Goal: Task Accomplishment & Management: Manage account settings

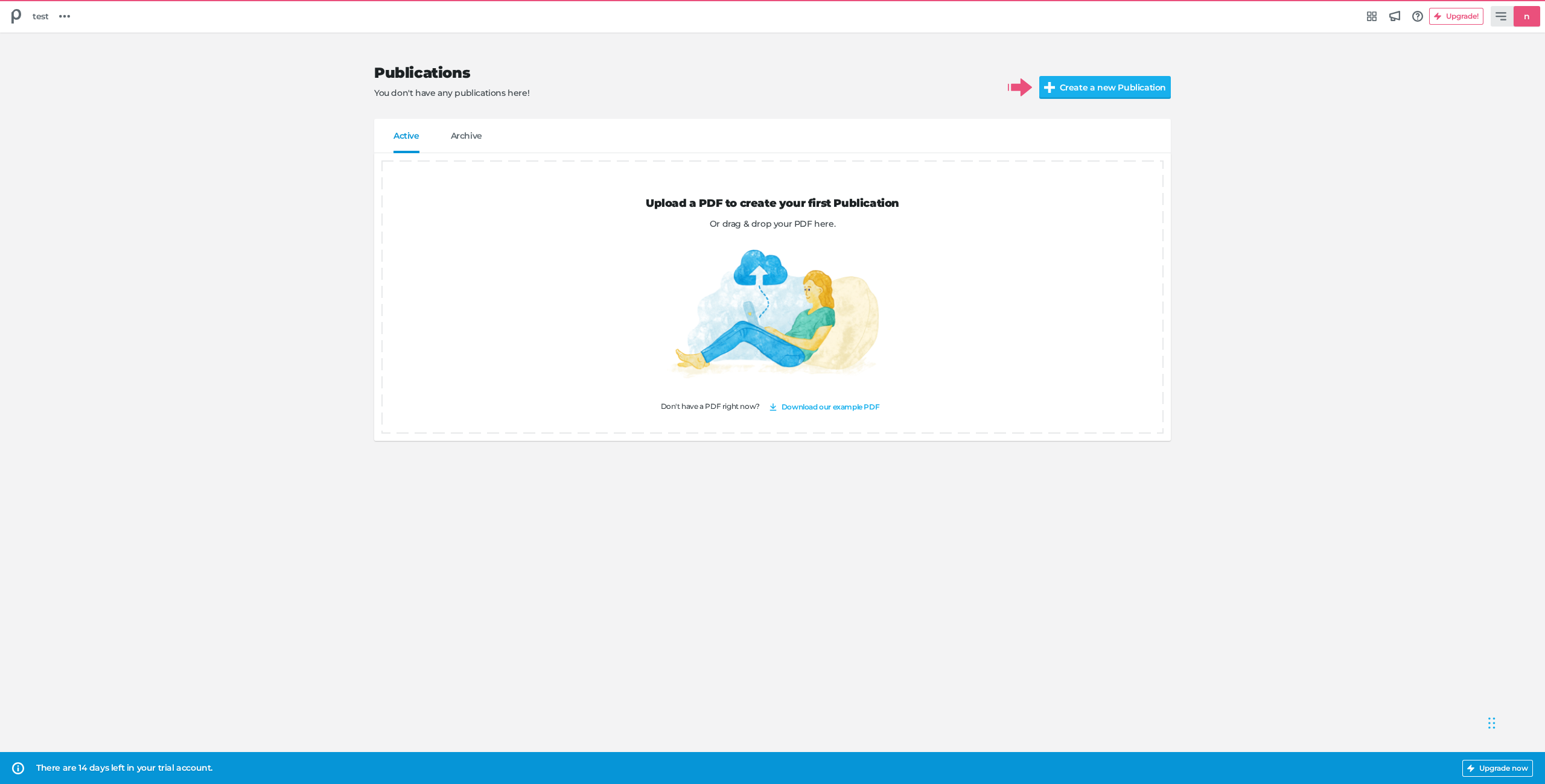
click at [1504, 16] on icon at bounding box center [1500, 16] width 11 height 8
click at [1454, 54] on div "Edit profile [EMAIL_ADDRESS][DOMAIN_NAME]" at bounding box center [1457, 52] width 142 height 23
select select "Europe/[GEOGRAPHIC_DATA]"
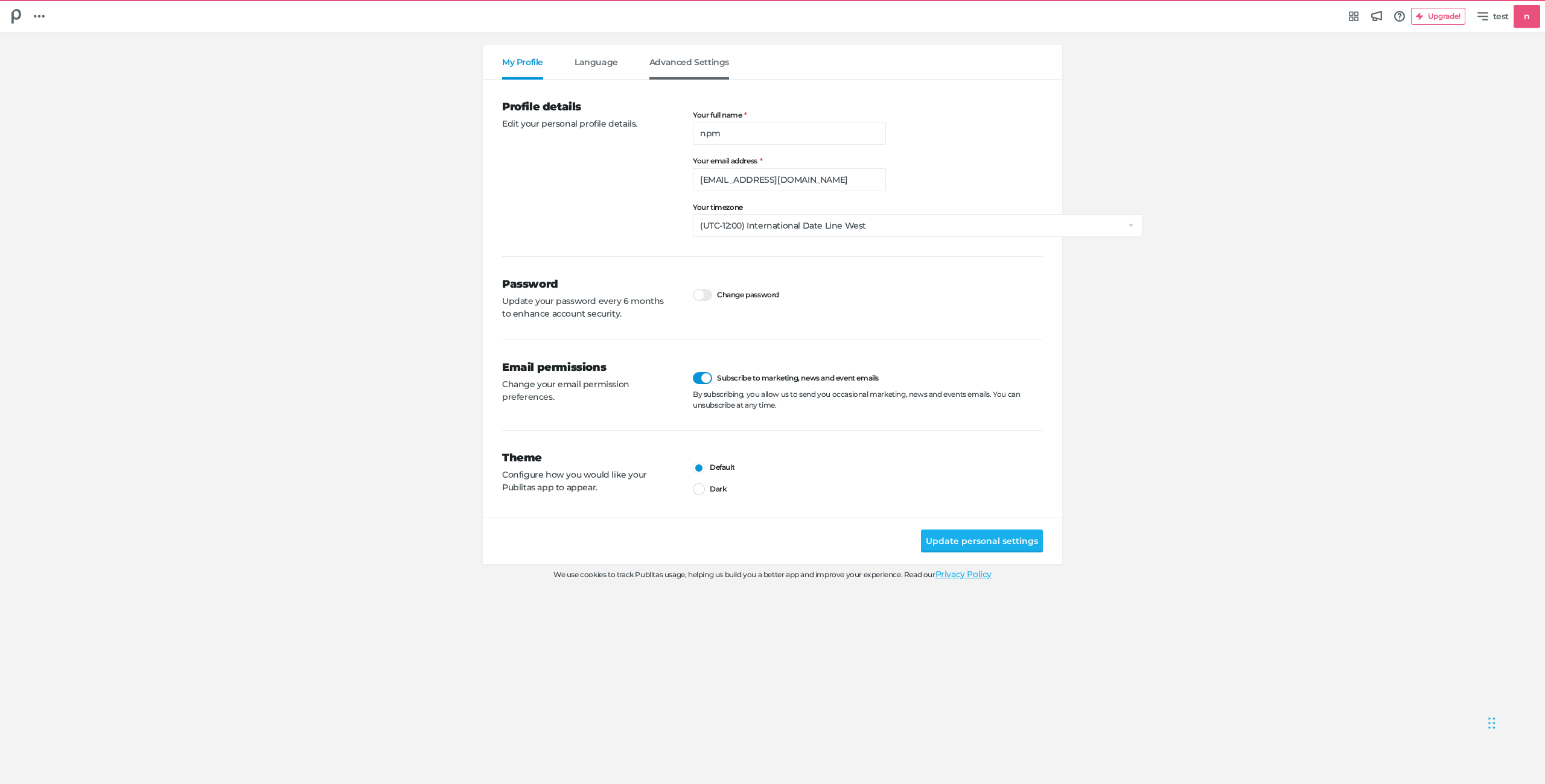
click at [667, 56] on nav "My Profile Language Advanced Settings" at bounding box center [772, 63] width 579 height 35
click at [668, 58] on span "Advanced Settings" at bounding box center [689, 68] width 79 height 22
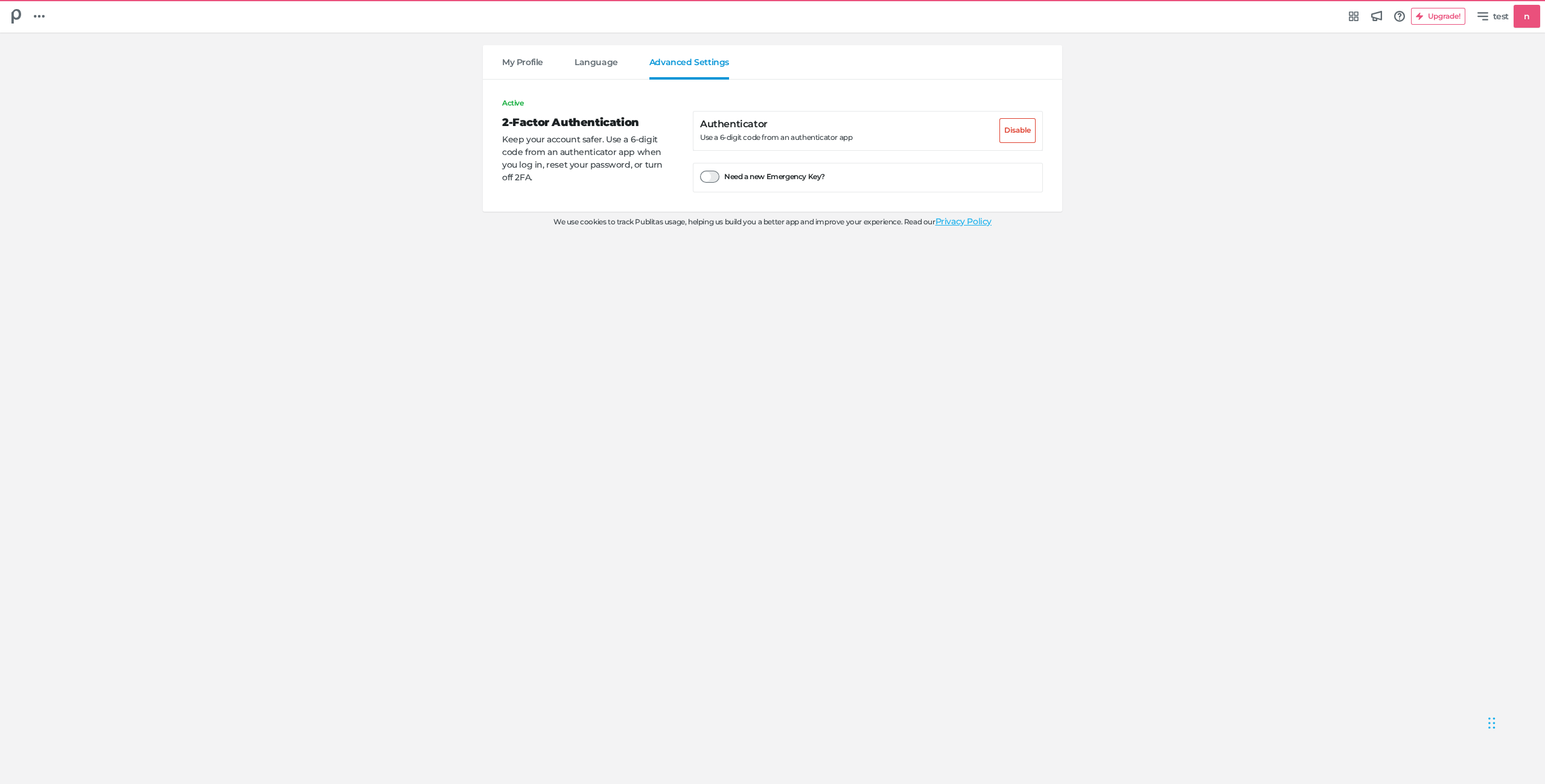
click at [716, 175] on div at bounding box center [709, 177] width 19 height 12
click at [700, 170] on input "Need a new Emergency Key?" at bounding box center [700, 170] width 0 height 0
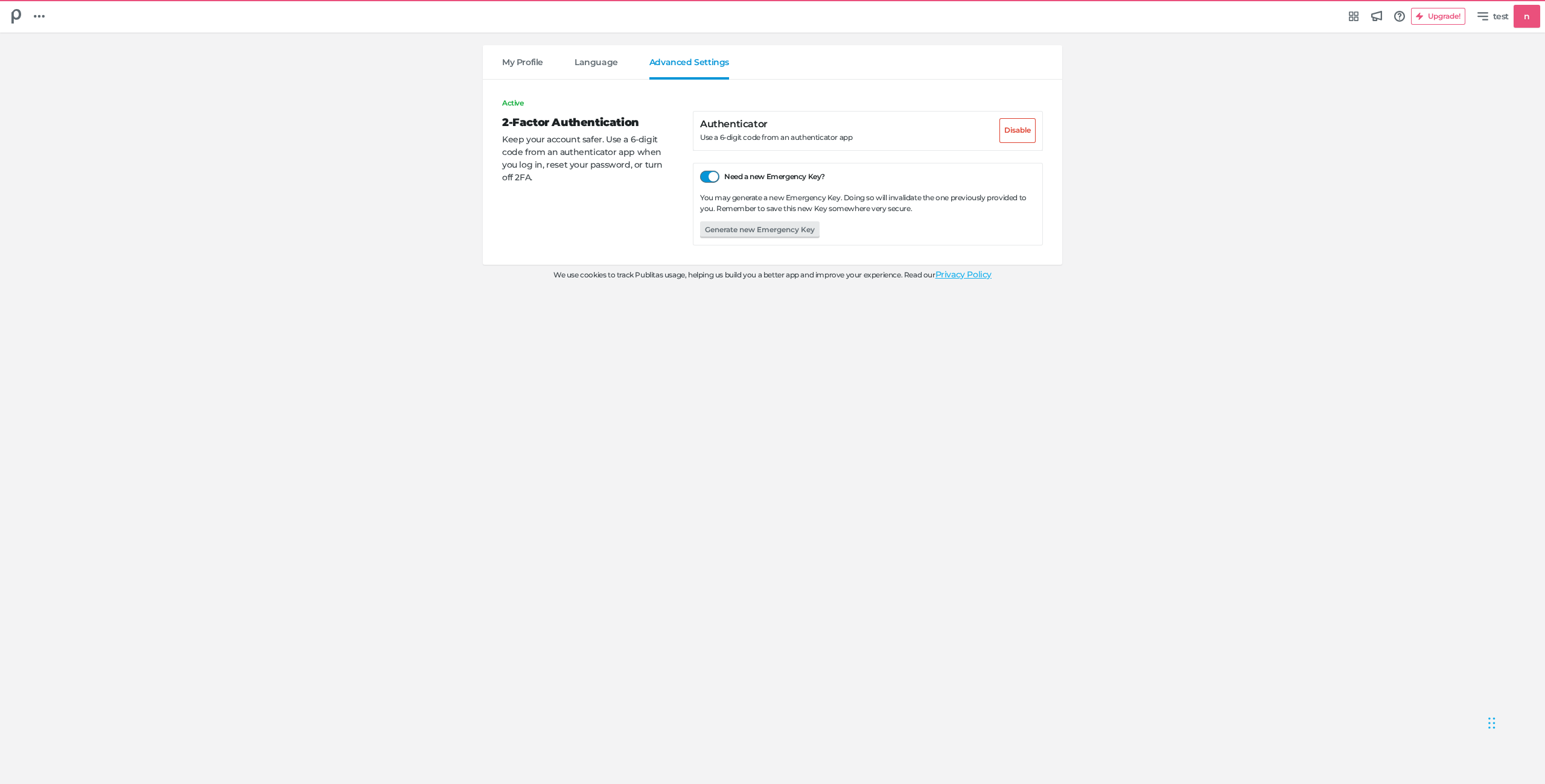
click at [716, 175] on div at bounding box center [709, 177] width 19 height 12
click at [700, 170] on input "Need a new Emergency Key?" at bounding box center [700, 170] width 0 height 0
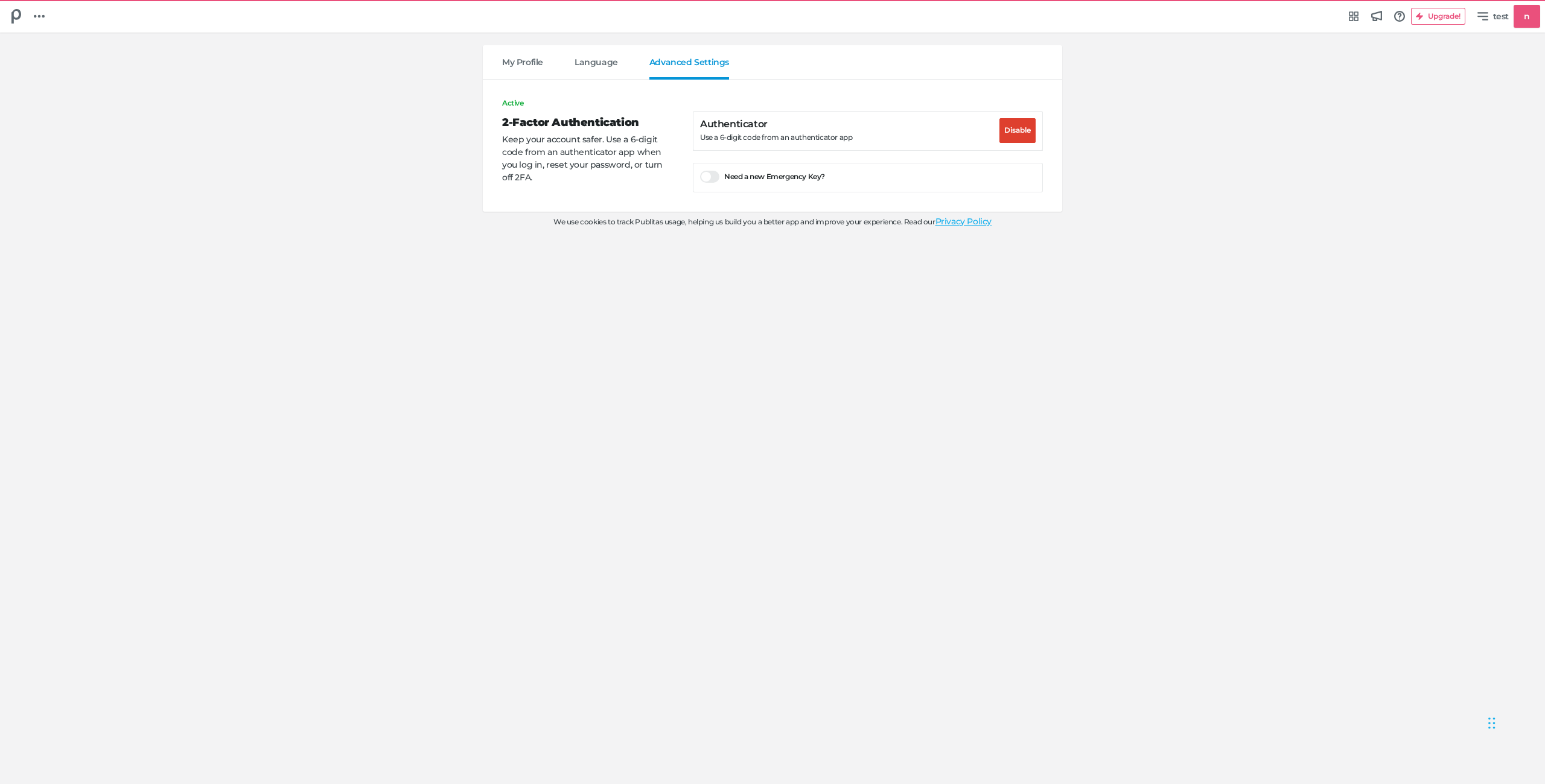
click at [1011, 134] on button "Disable" at bounding box center [1017, 131] width 36 height 25
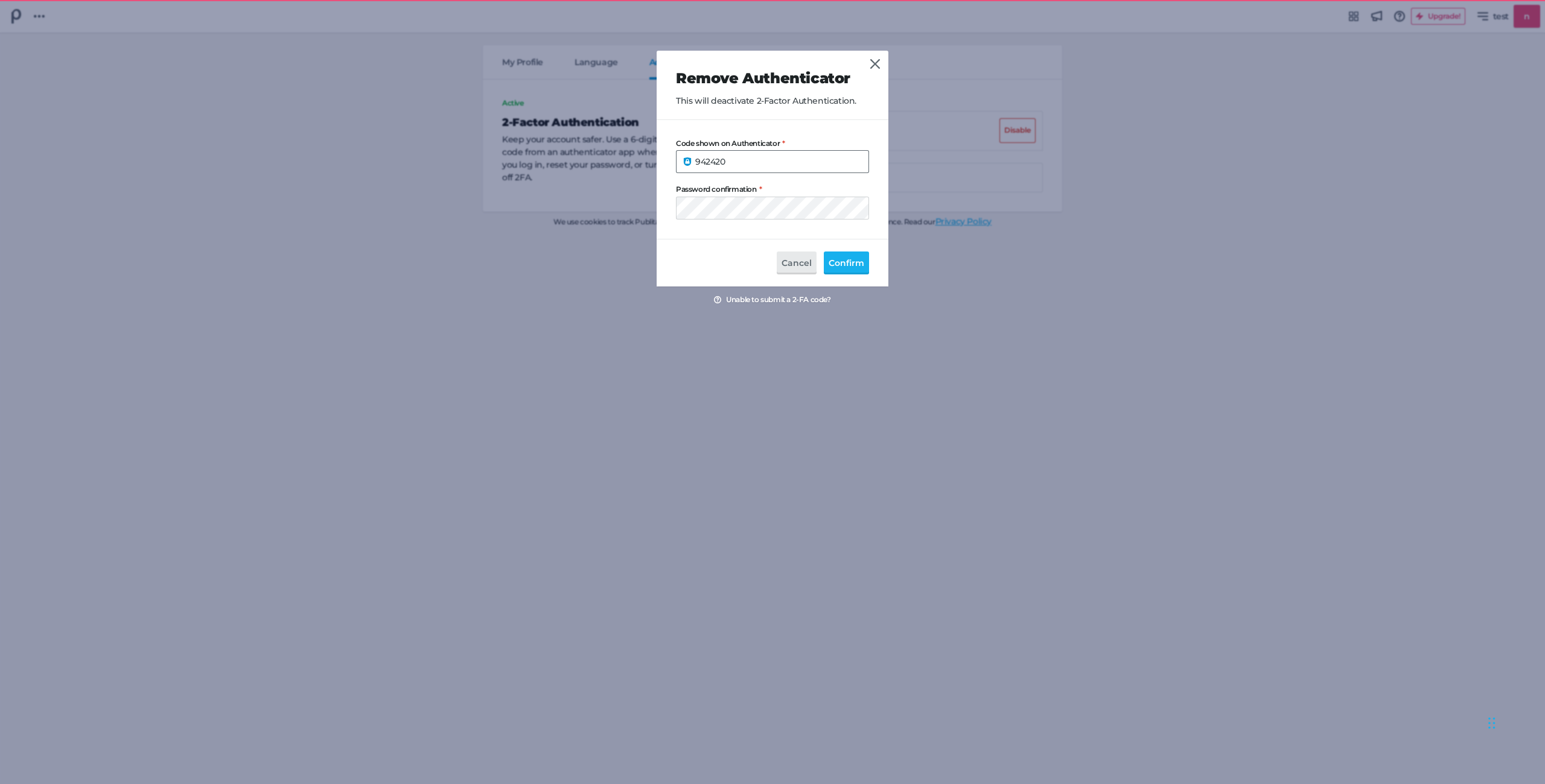
type input "942420"
click at [823, 252] on button "Confirm" at bounding box center [846, 263] width 45 height 23
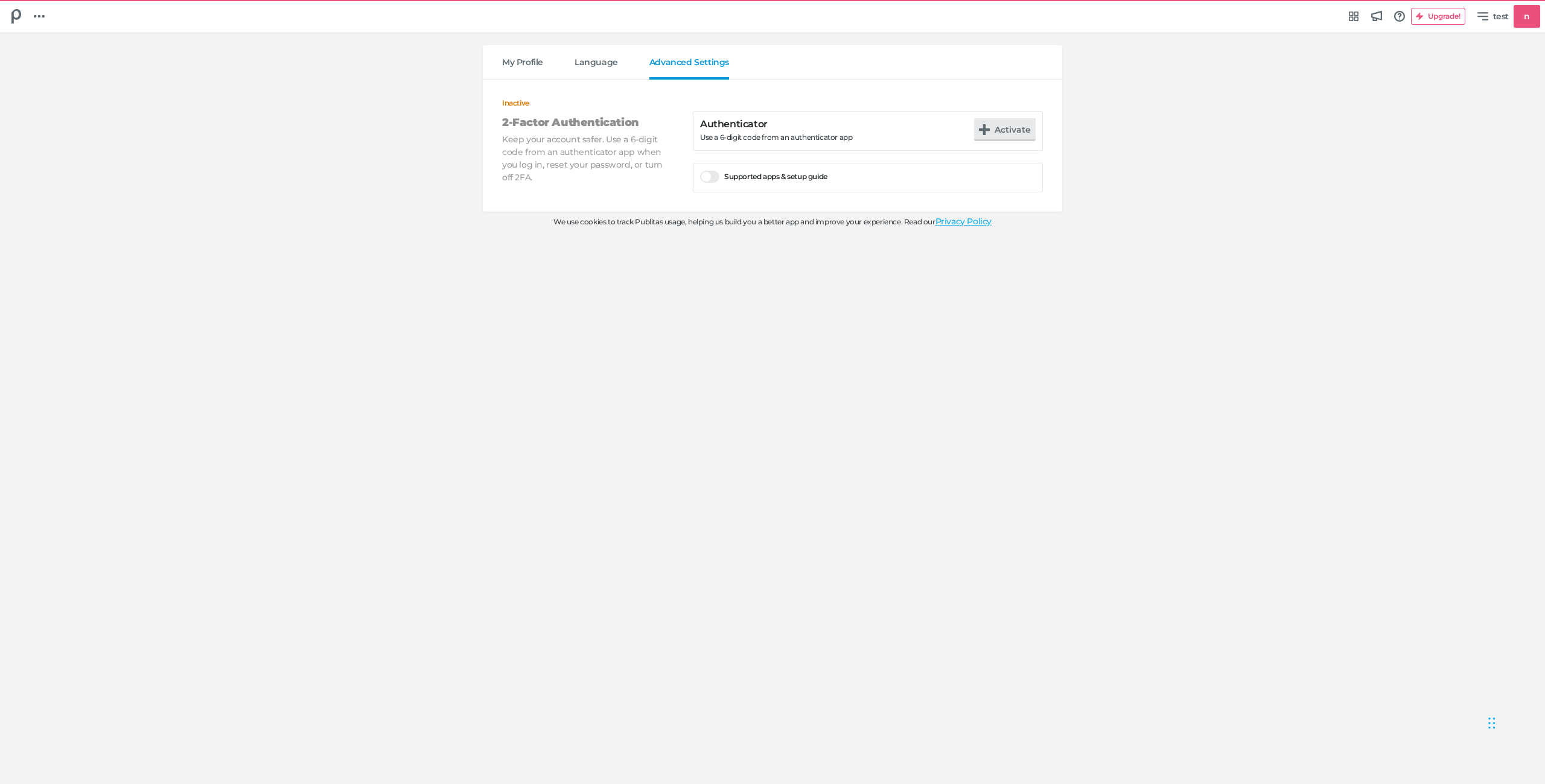
click at [1234, 308] on div "My Profile Language Advanced Settings Inactive 2-Factor Authentication Keep you…" at bounding box center [772, 408] width 1545 height 751
click at [1502, 10] on span "test" at bounding box center [1501, 16] width 16 height 13
click at [1316, 95] on div "Edit profile [EMAIL_ADDRESS][DOMAIN_NAME] Manage account test Log out of Publit…" at bounding box center [772, 392] width 1545 height 784
click at [1493, 22] on span "test" at bounding box center [1501, 16] width 16 height 13
drag, startPoint x: 435, startPoint y: 91, endPoint x: 448, endPoint y: 84, distance: 14.8
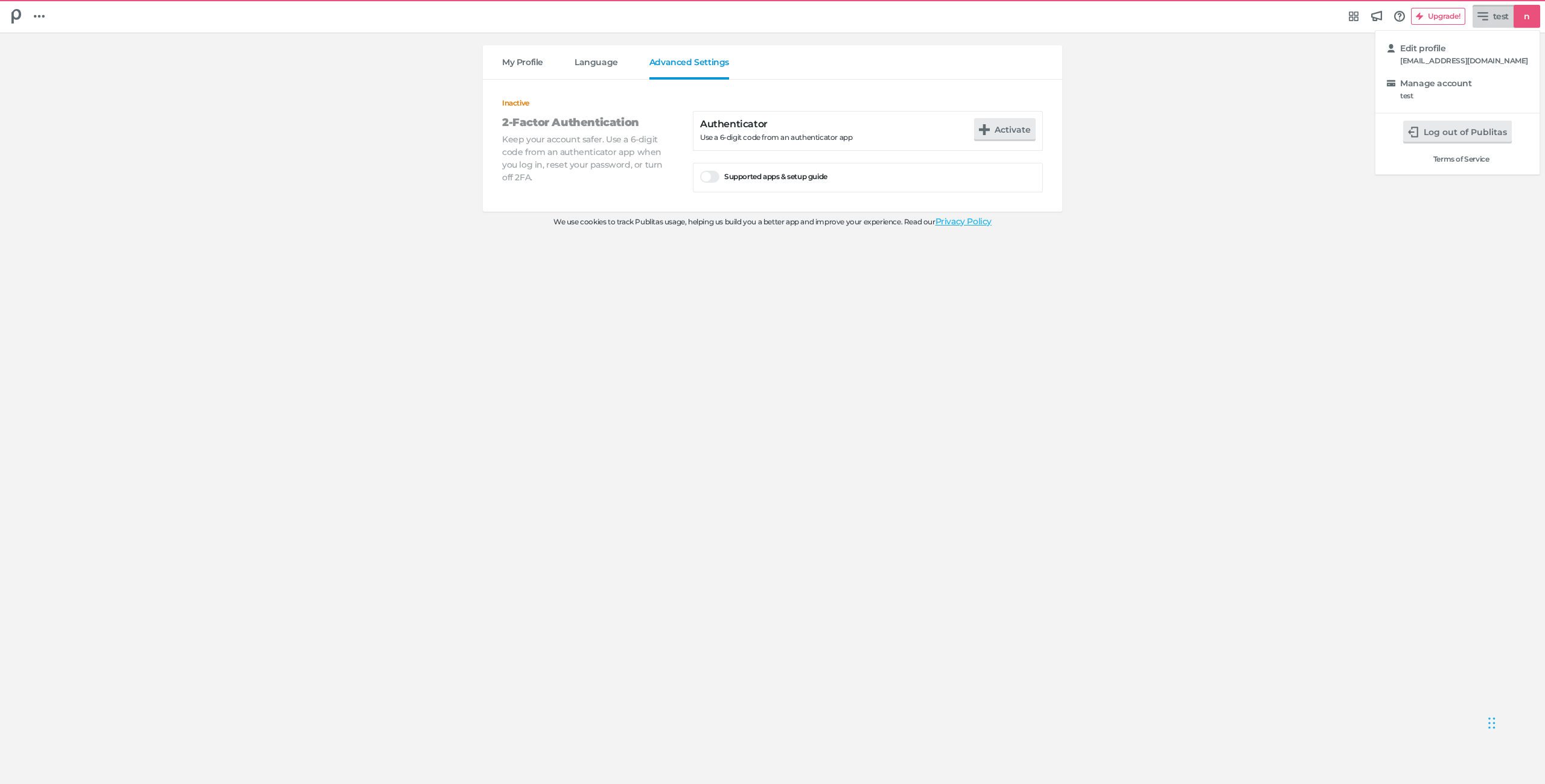
click at [434, 91] on div "Edit profile [EMAIL_ADDRESS][DOMAIN_NAME] Manage account test Log out of Publit…" at bounding box center [772, 392] width 1545 height 784
click at [511, 58] on span "My Profile" at bounding box center [522, 68] width 41 height 22
select select "Europe/[GEOGRAPHIC_DATA]"
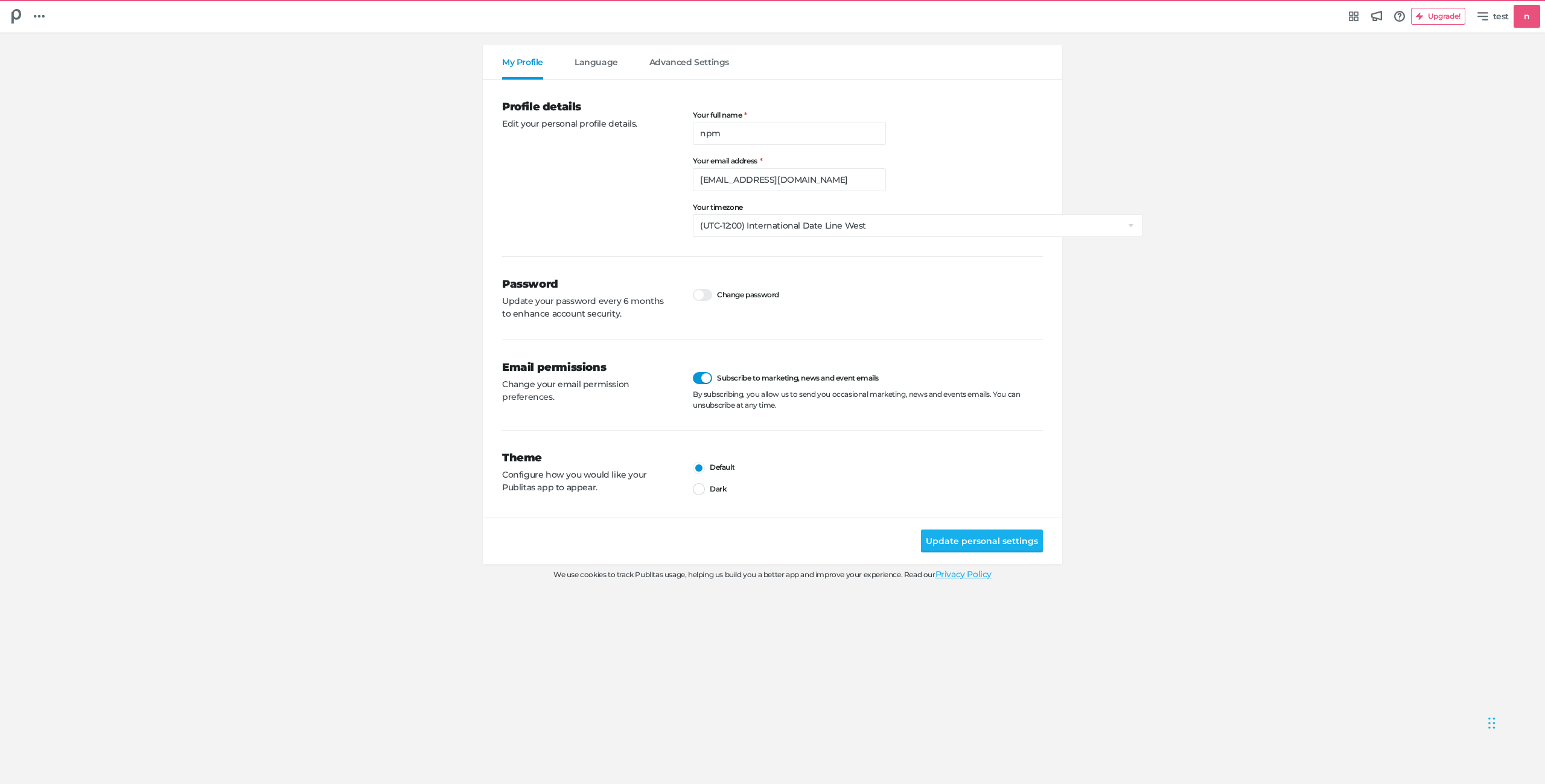
click at [711, 289] on label "Change password" at bounding box center [736, 294] width 86 height 13
click at [693, 288] on input "Change password" at bounding box center [693, 288] width 0 height 0
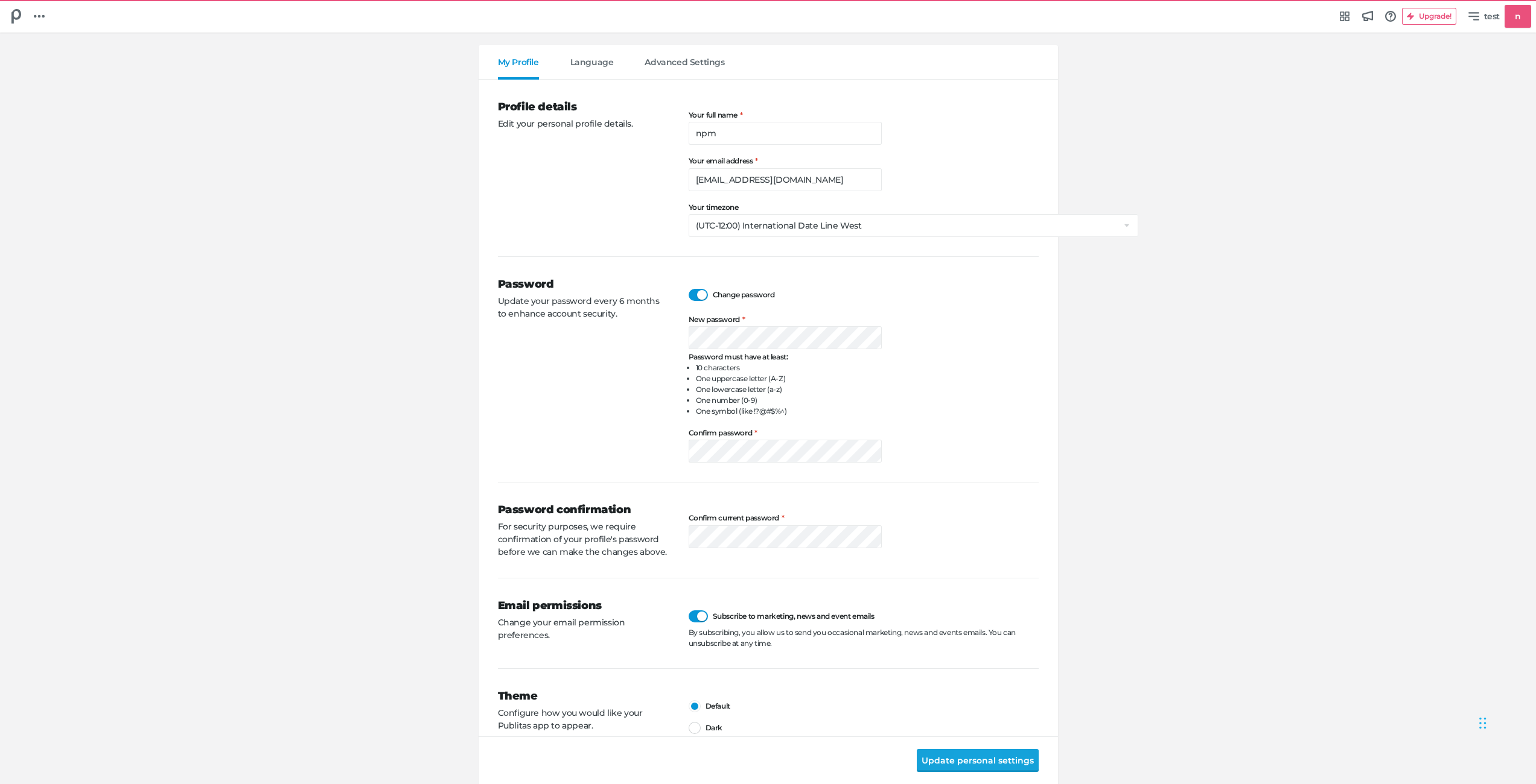
drag, startPoint x: 978, startPoint y: 742, endPoint x: 980, endPoint y: 756, distance: 14.1
click at [978, 742] on div "Update personal settings" at bounding box center [768, 760] width 579 height 47
click at [982, 757] on button "Update personal settings" at bounding box center [978, 761] width 122 height 23
click at [999, 760] on button "Update personal settings" at bounding box center [978, 761] width 122 height 23
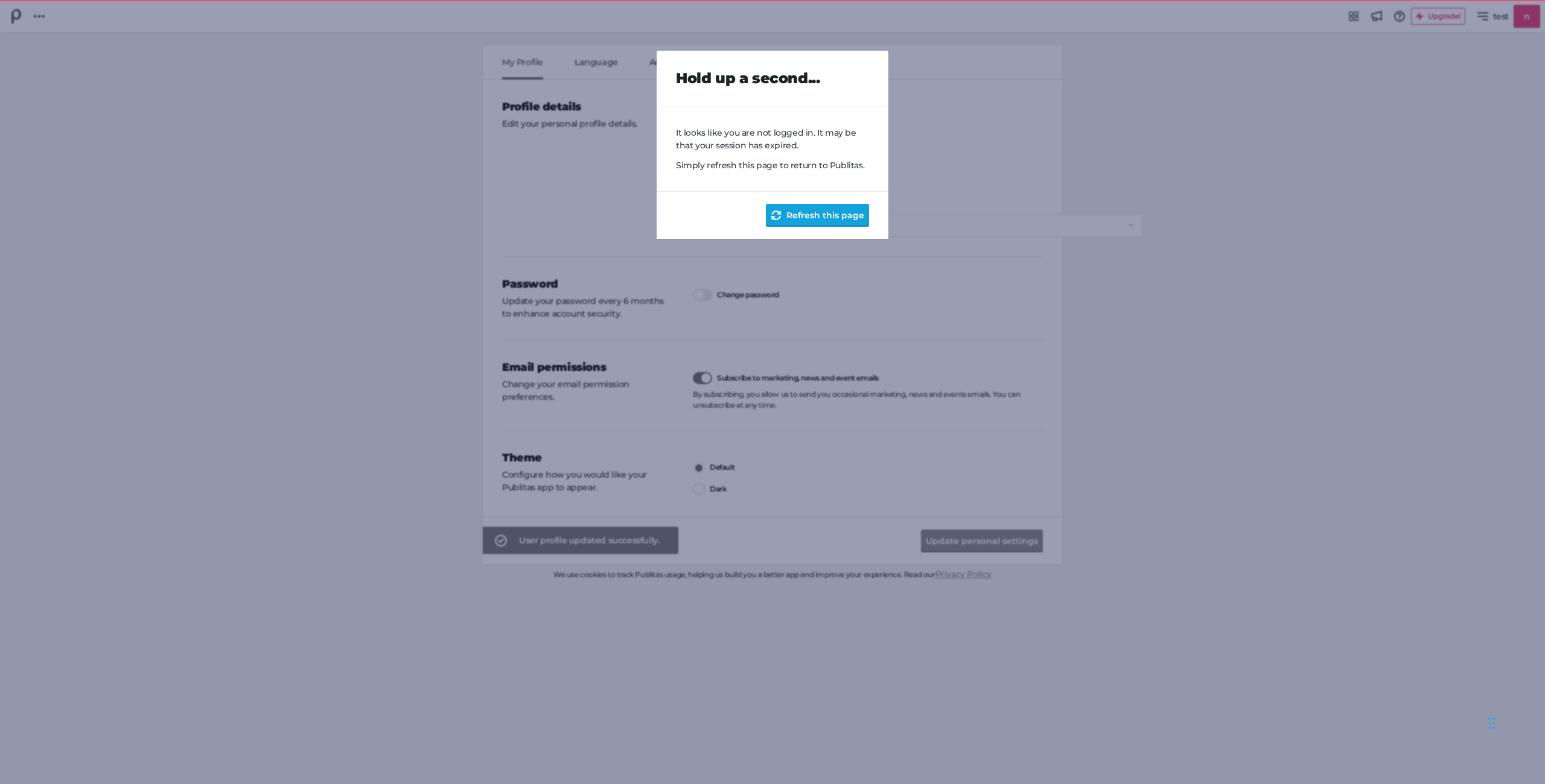
click at [804, 212] on button "Refresh this page" at bounding box center [817, 216] width 103 height 23
